Goal: Information Seeking & Learning: Learn about a topic

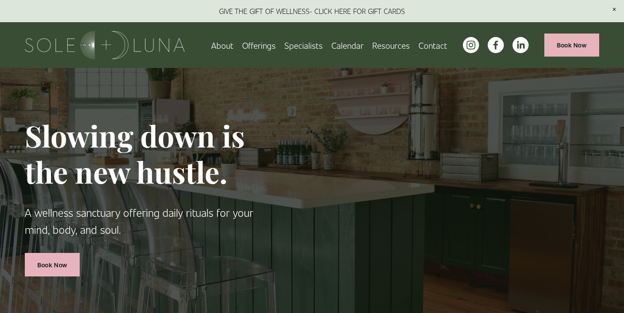
click at [0, 0] on span "Rituals" at bounding box center [0, 0] width 0 height 0
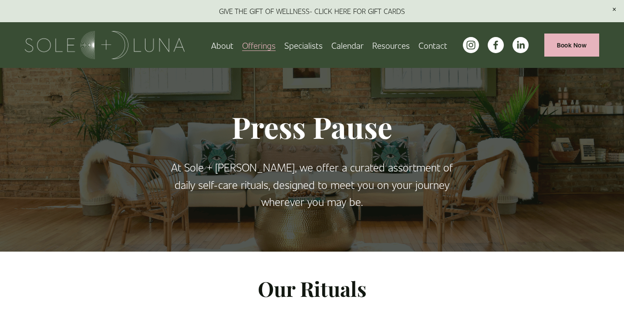
click at [306, 45] on link "Specialists" at bounding box center [303, 44] width 38 height 15
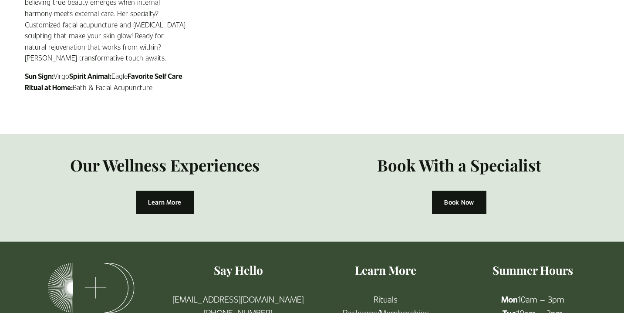
scroll to position [1509, 0]
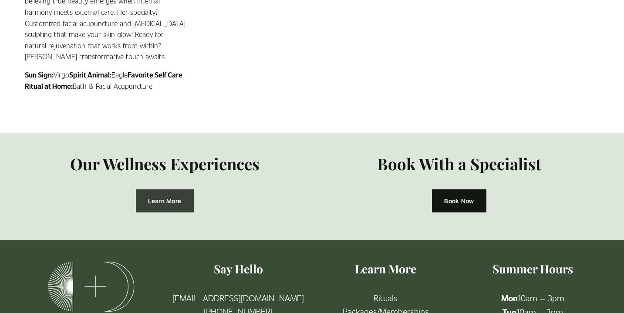
click at [160, 189] on link "Learn More" at bounding box center [165, 200] width 58 height 23
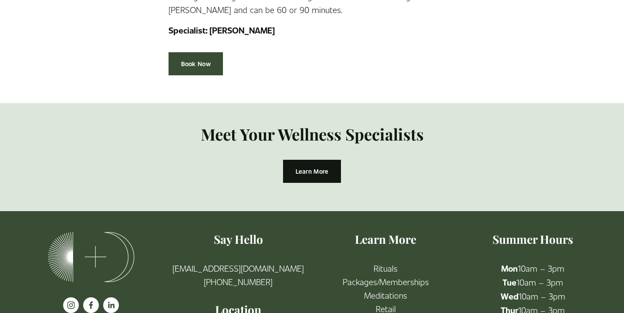
scroll to position [1919, 0]
